Goal: Browse casually: Explore the website without a specific task or goal

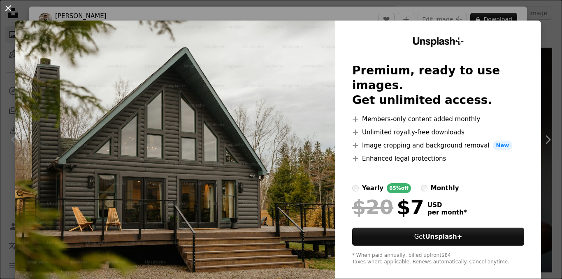
click at [10, 7] on button "An X shape" at bounding box center [8, 8] width 10 height 10
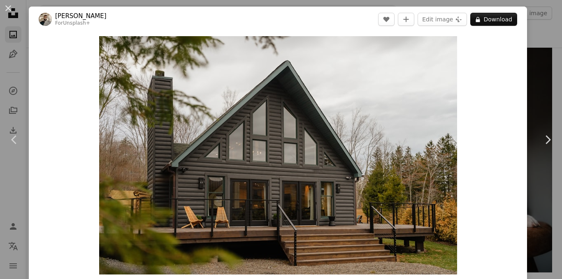
click at [8, 6] on button "An X shape" at bounding box center [8, 8] width 10 height 10
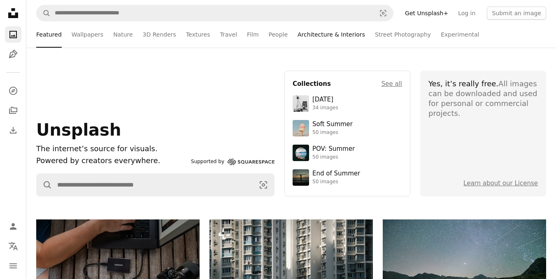
click at [298, 35] on link "Architecture & Interiors" at bounding box center [331, 34] width 67 height 26
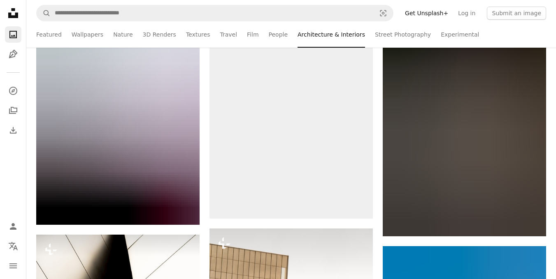
scroll to position [27077, 0]
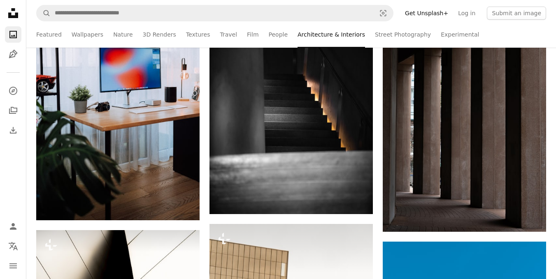
click at [246, 36] on ul "Featured Wallpapers Nature 3D Renders Textures Travel Film People Architecture …" at bounding box center [309, 34] width 474 height 26
click at [247, 37] on link "Film" at bounding box center [253, 34] width 12 height 26
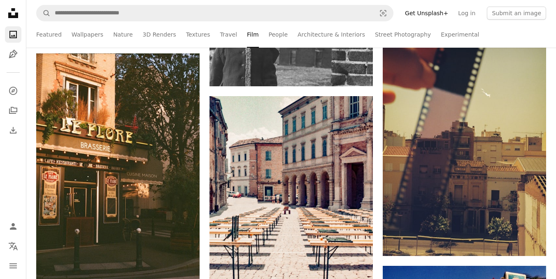
scroll to position [1728, 0]
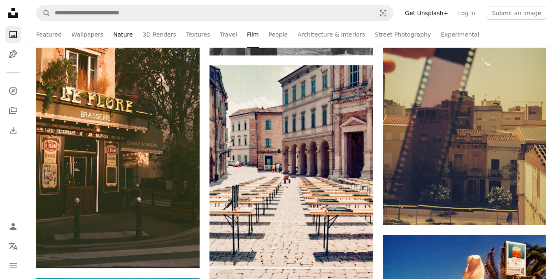
click at [114, 33] on link "Nature" at bounding box center [122, 34] width 19 height 26
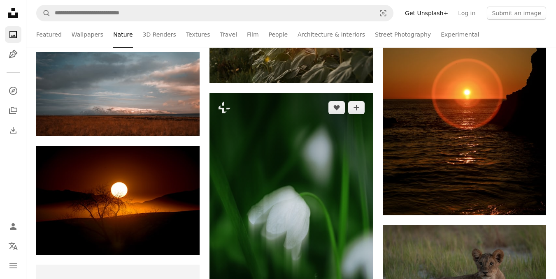
scroll to position [1646, 0]
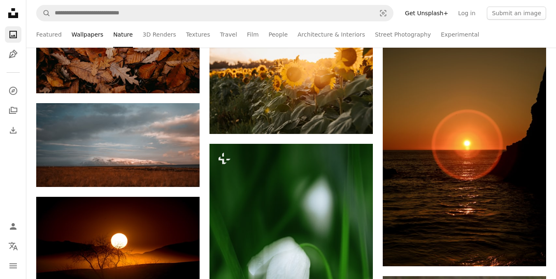
click at [88, 34] on link "Wallpapers" at bounding box center [88, 34] width 32 height 26
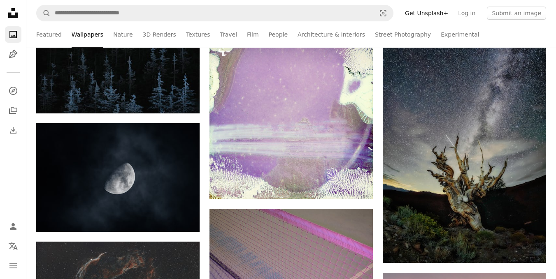
scroll to position [453, 0]
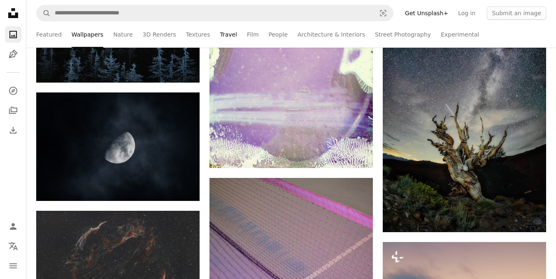
click at [220, 36] on link "Travel" at bounding box center [228, 34] width 17 height 26
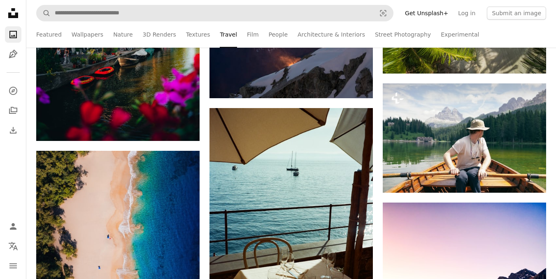
scroll to position [6008, 0]
